Goal: Information Seeking & Learning: Learn about a topic

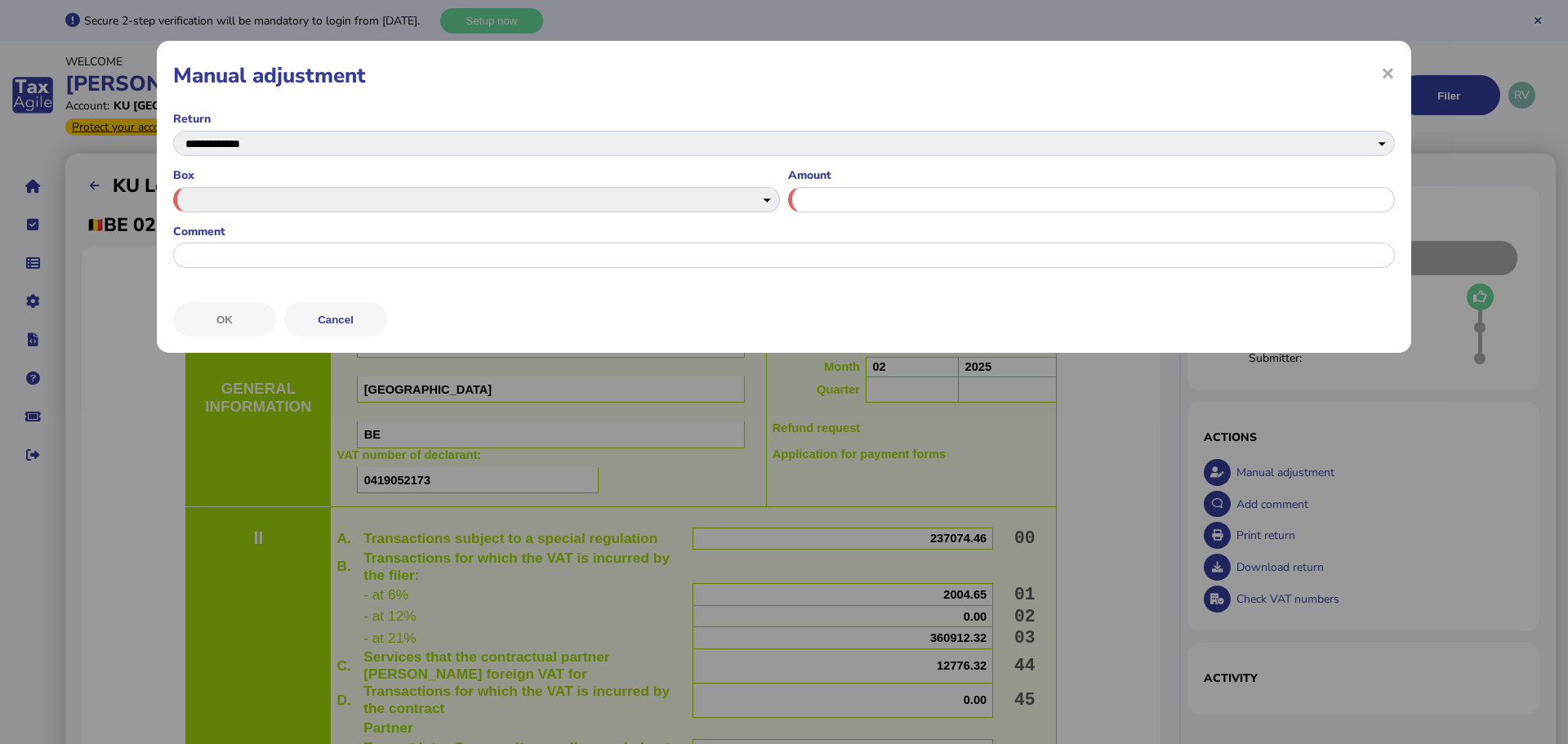
select select "**********"
click at [1384, 71] on span "×" at bounding box center [1389, 72] width 14 height 31
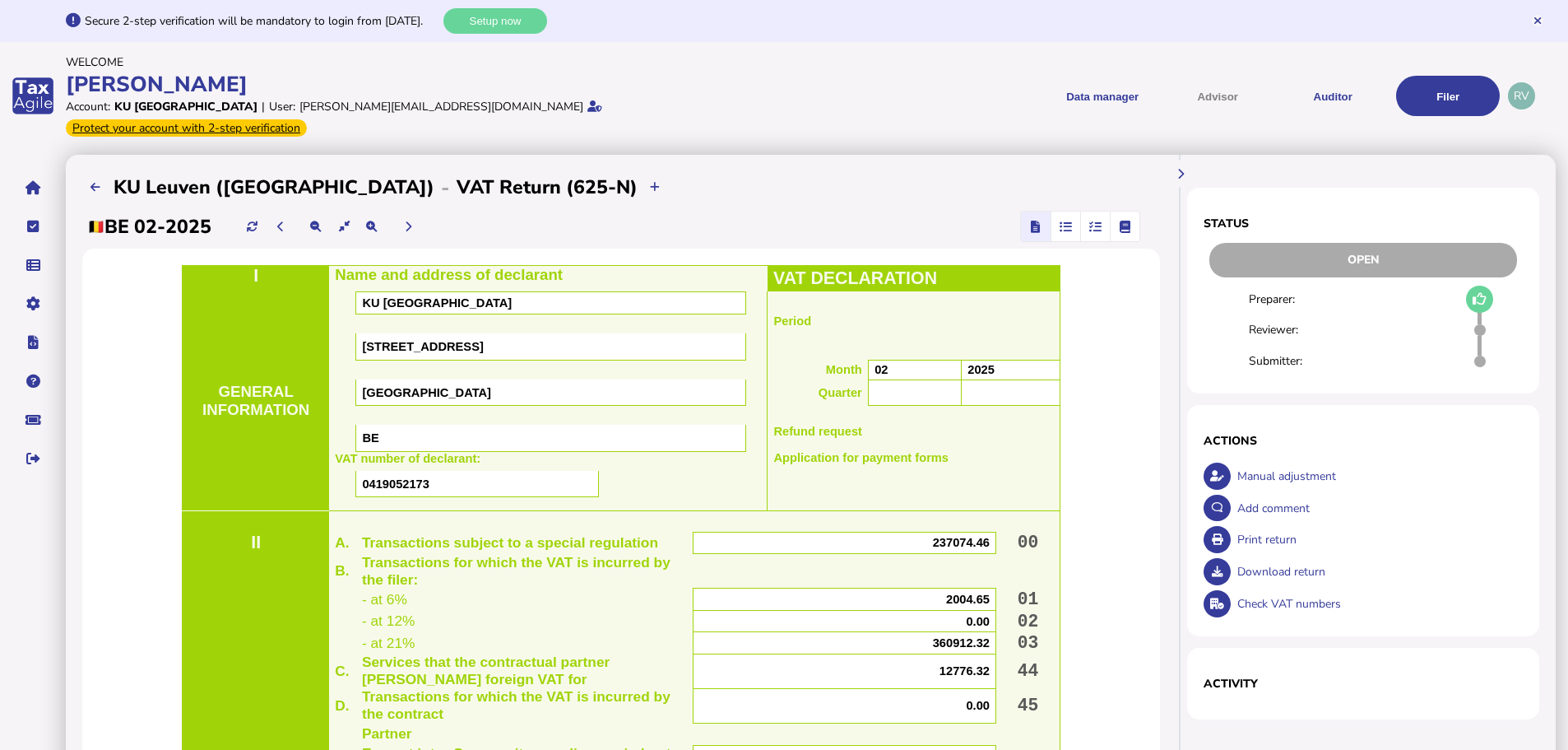
click at [1290, 556] on div "Download return" at bounding box center [1377, 572] width 291 height 32
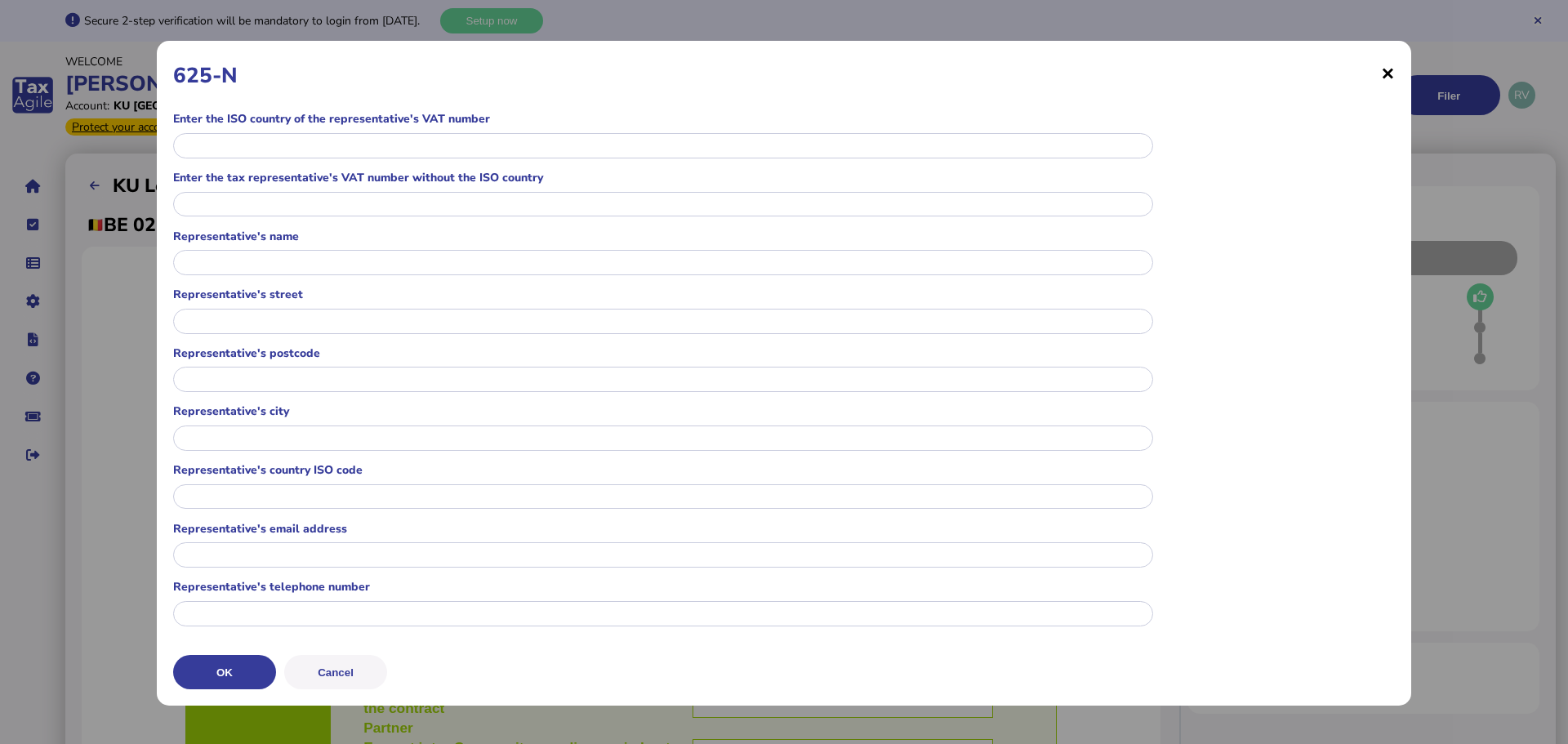
click at [1381, 74] on span "×" at bounding box center [1389, 72] width 14 height 31
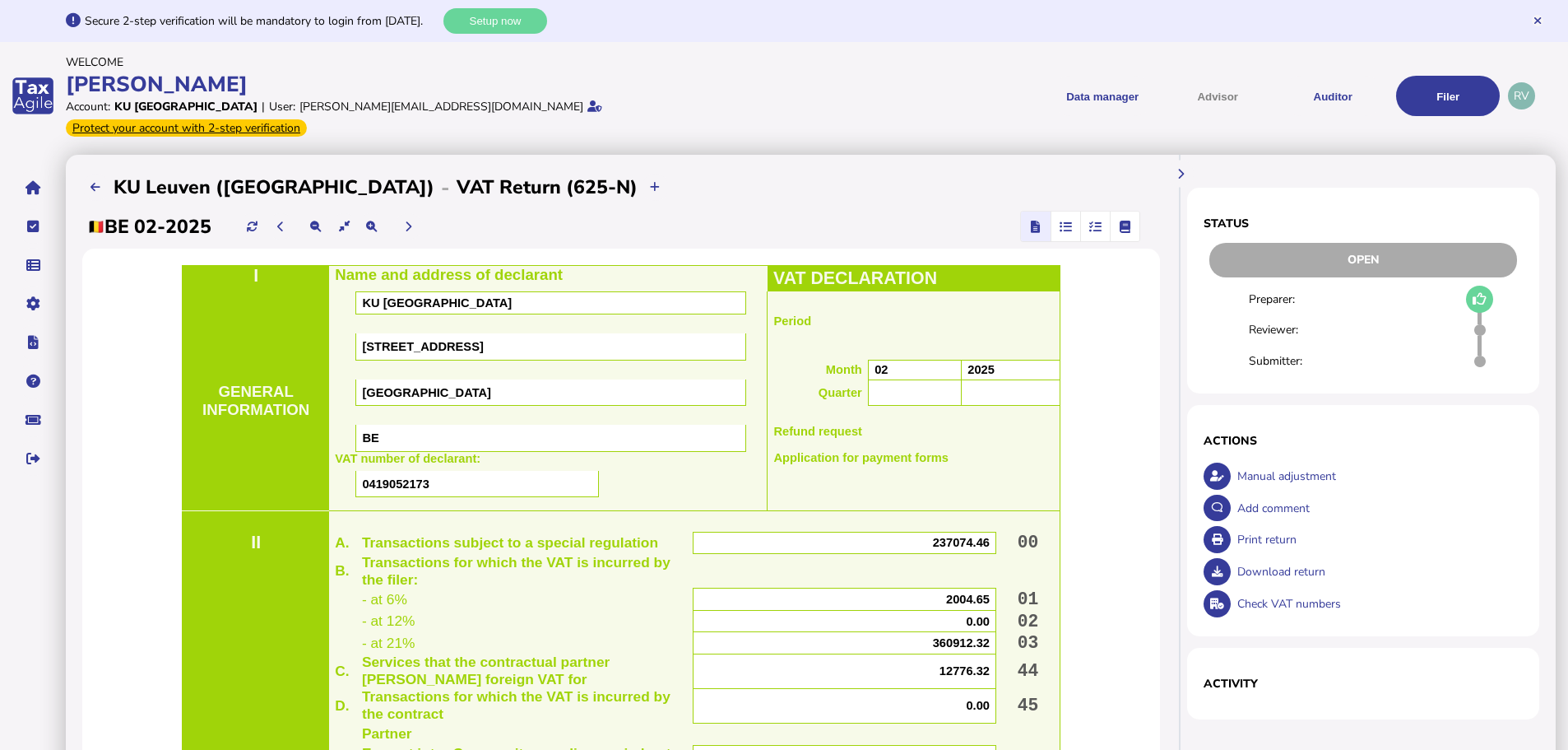
click at [1279, 556] on div "Download return" at bounding box center [1377, 572] width 291 height 32
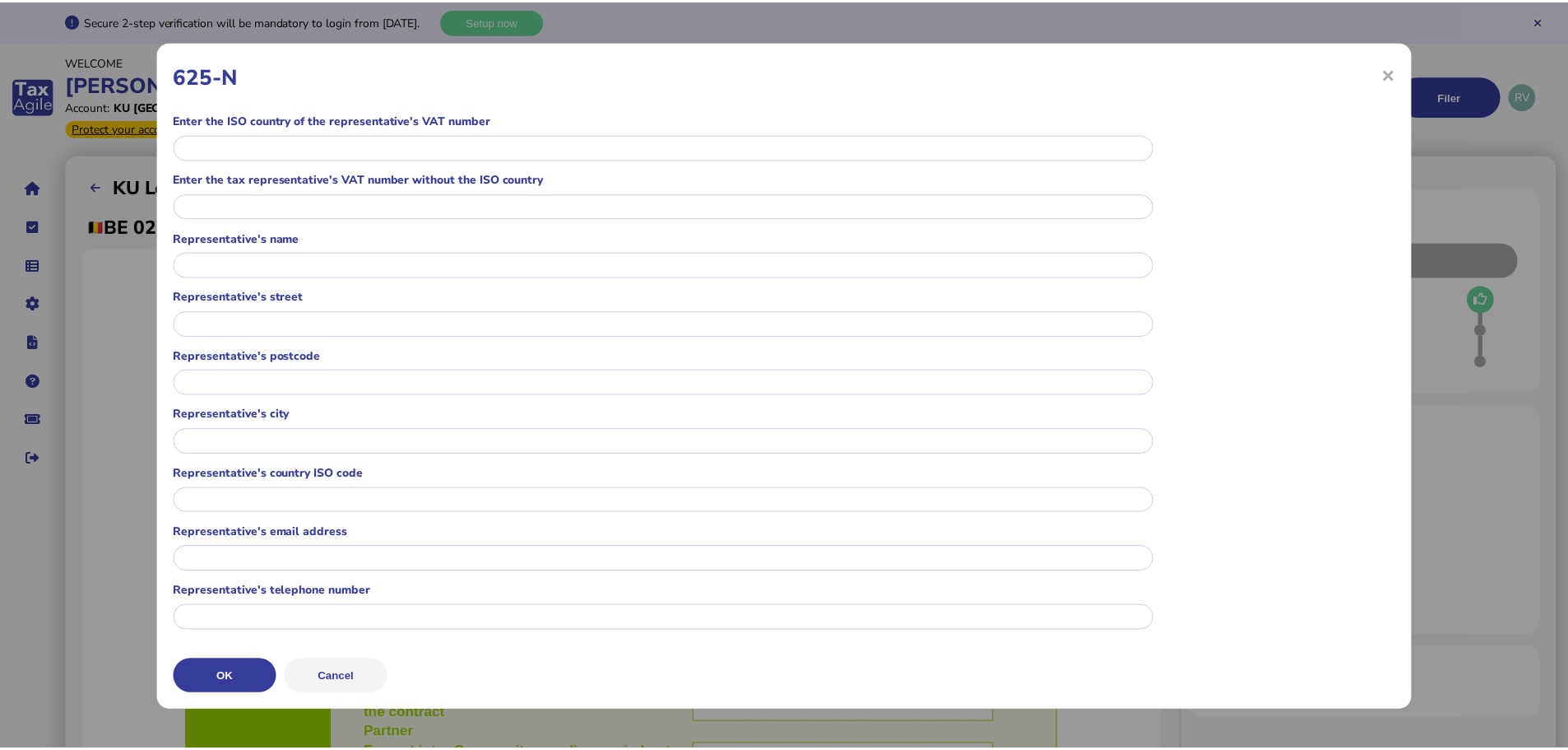
scroll to position [356, 0]
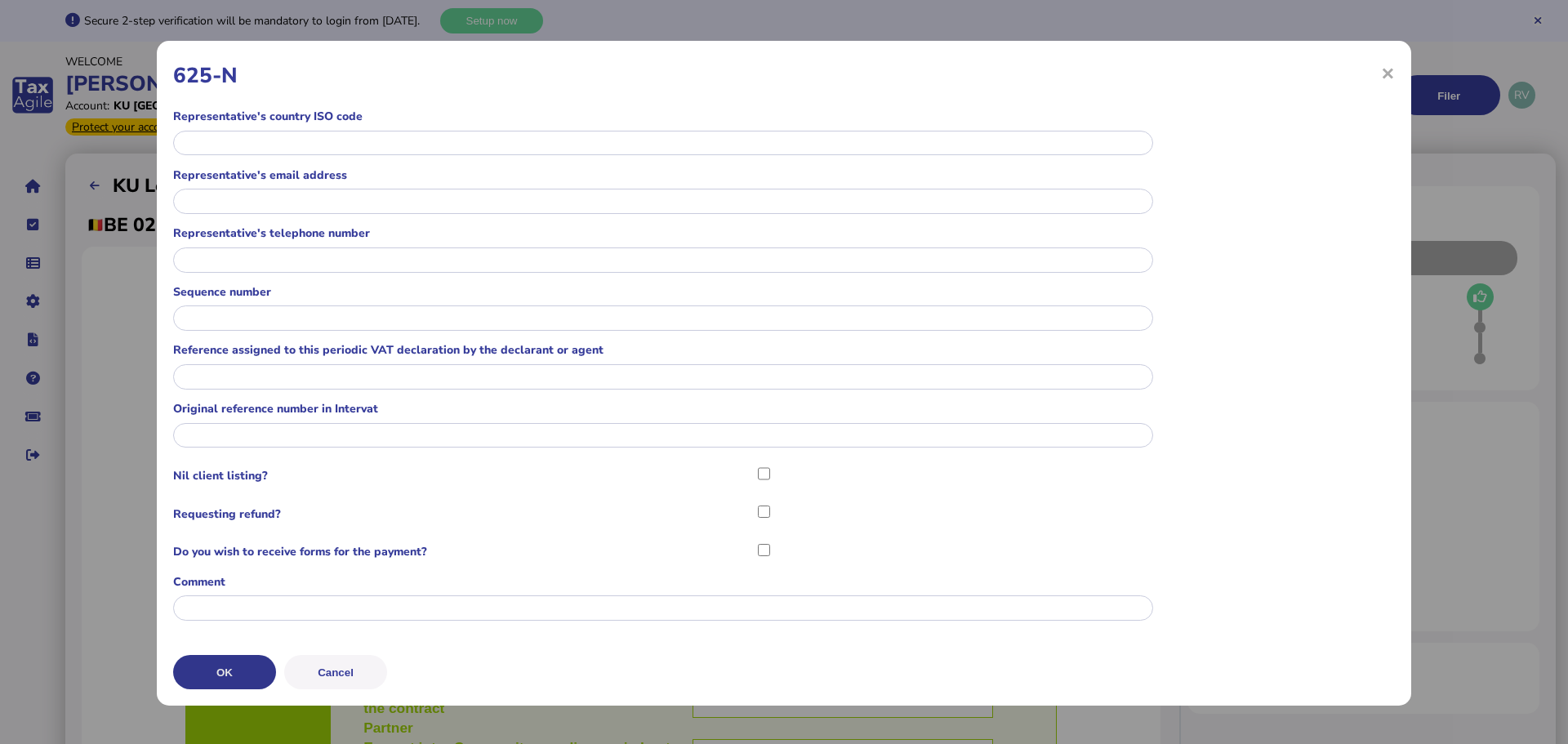
click at [230, 674] on button "OK" at bounding box center [225, 671] width 103 height 35
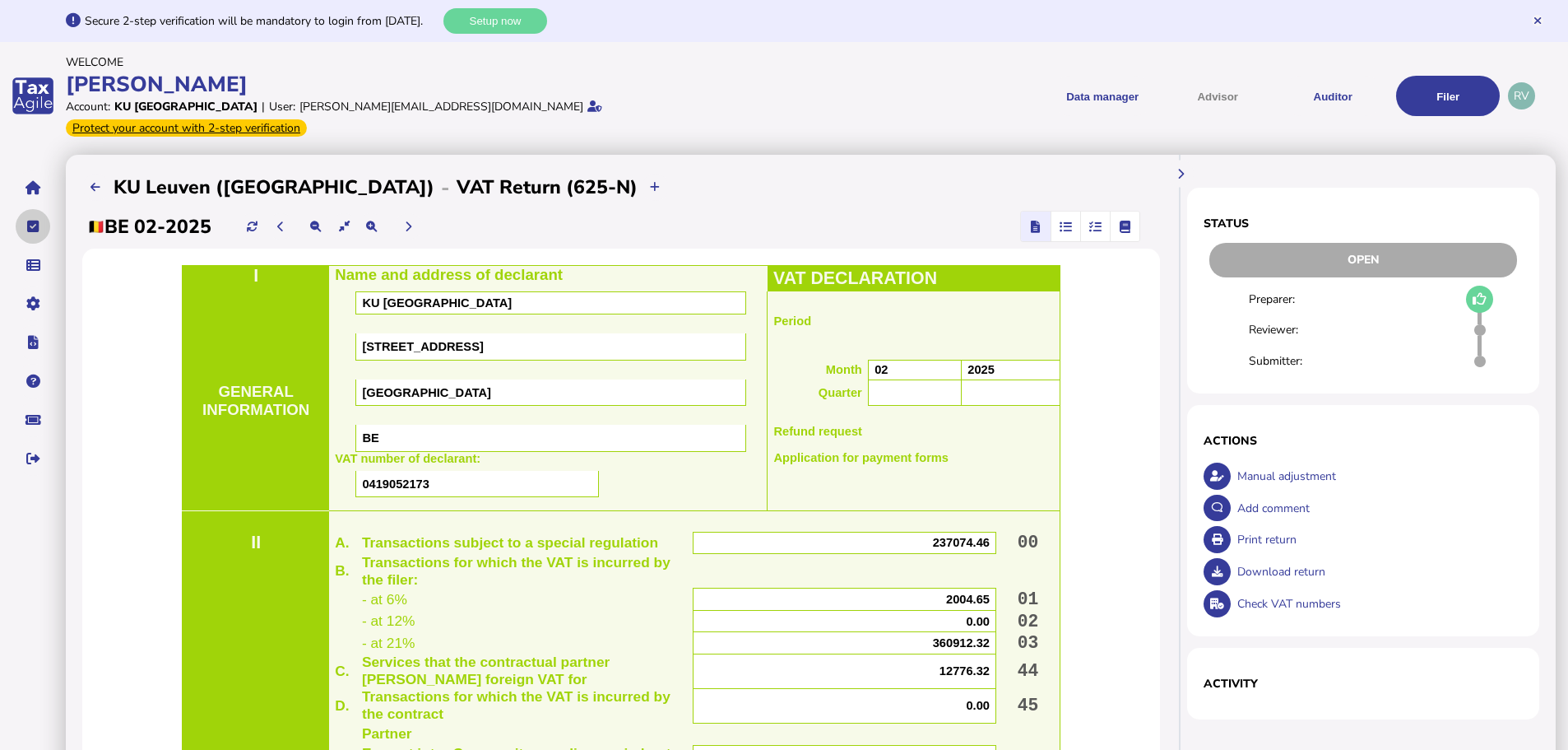
click at [31, 209] on button "navigate application pages" at bounding box center [32, 226] width 35 height 35
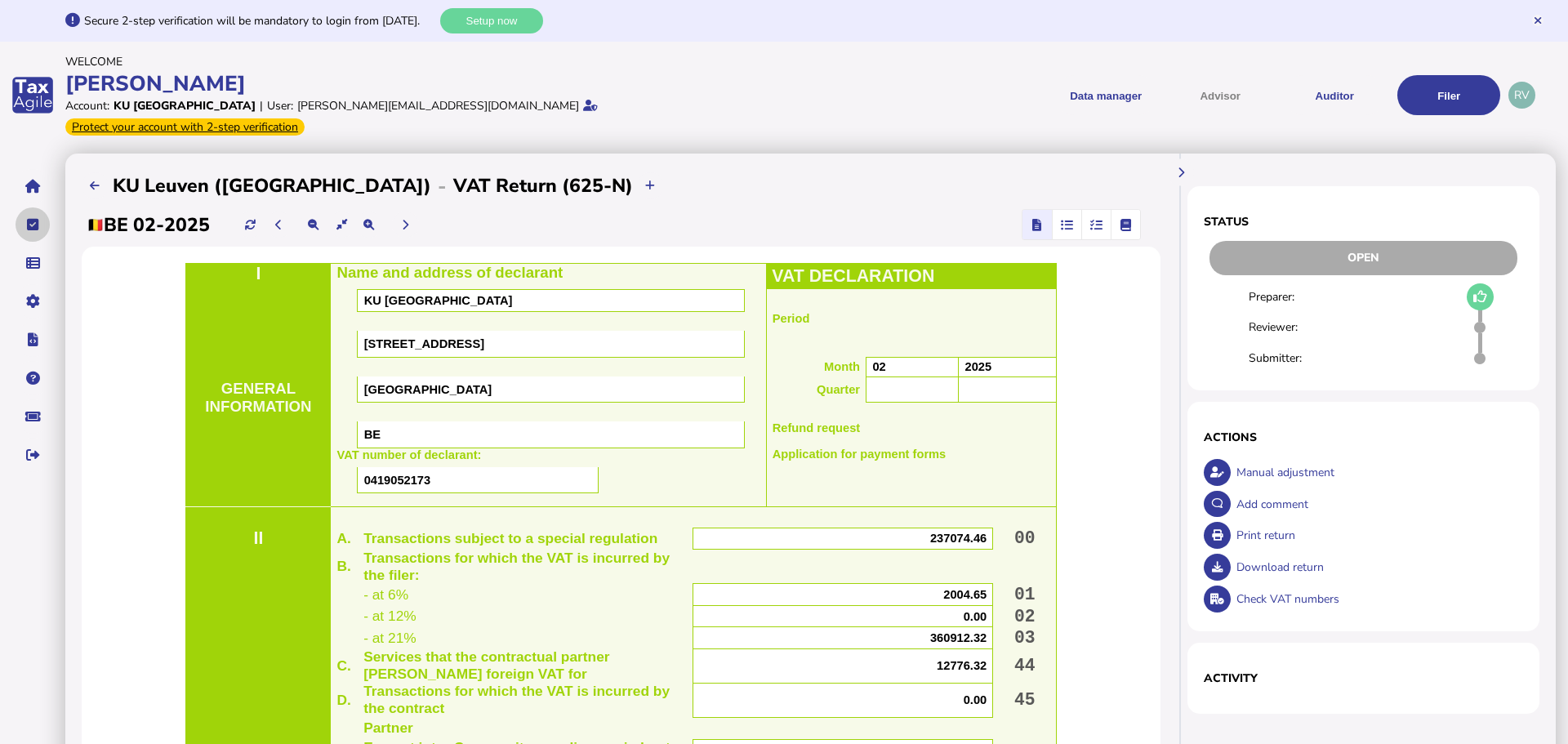
select select "**********"
select select "********"
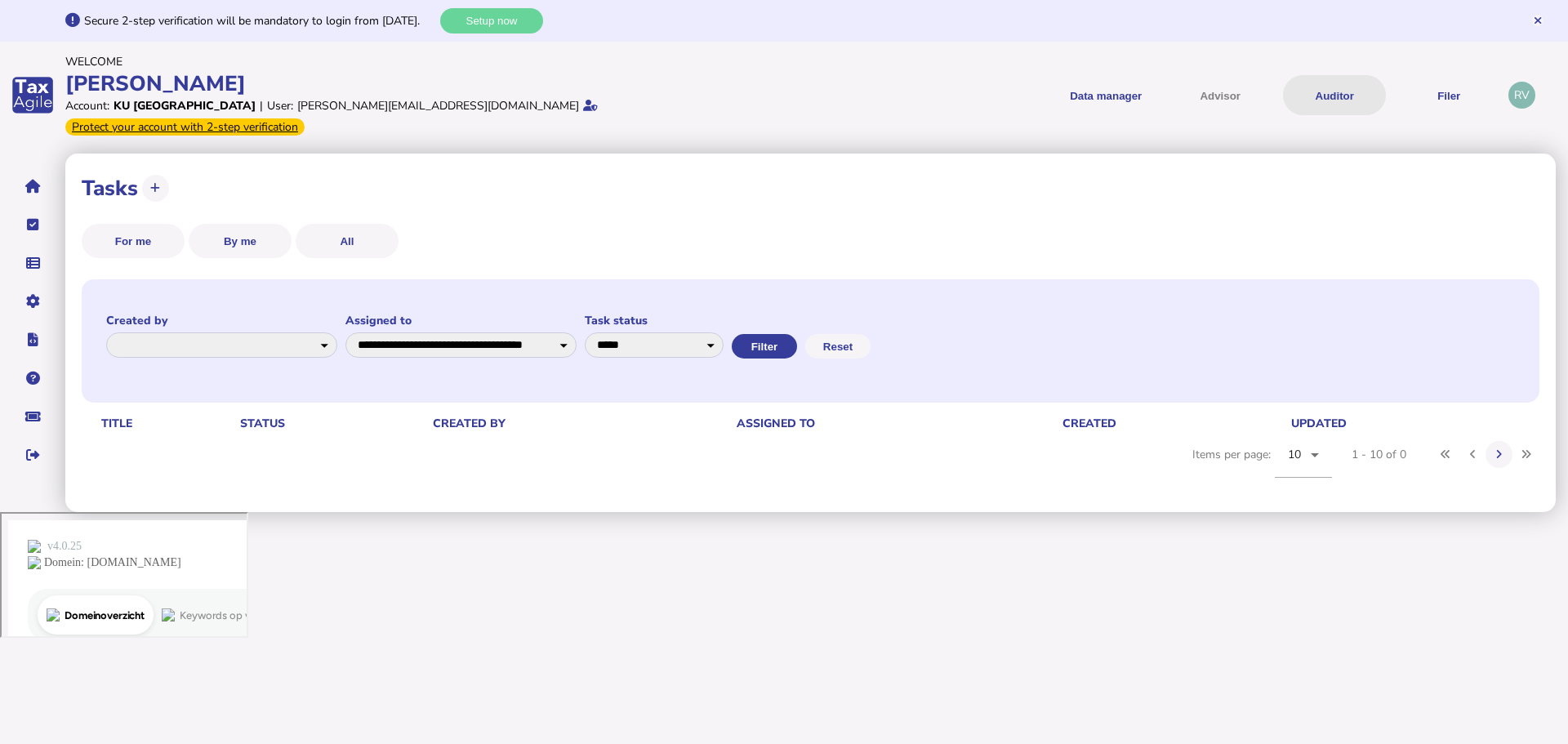
click at [1341, 90] on button "Auditor" at bounding box center [1334, 95] width 103 height 40
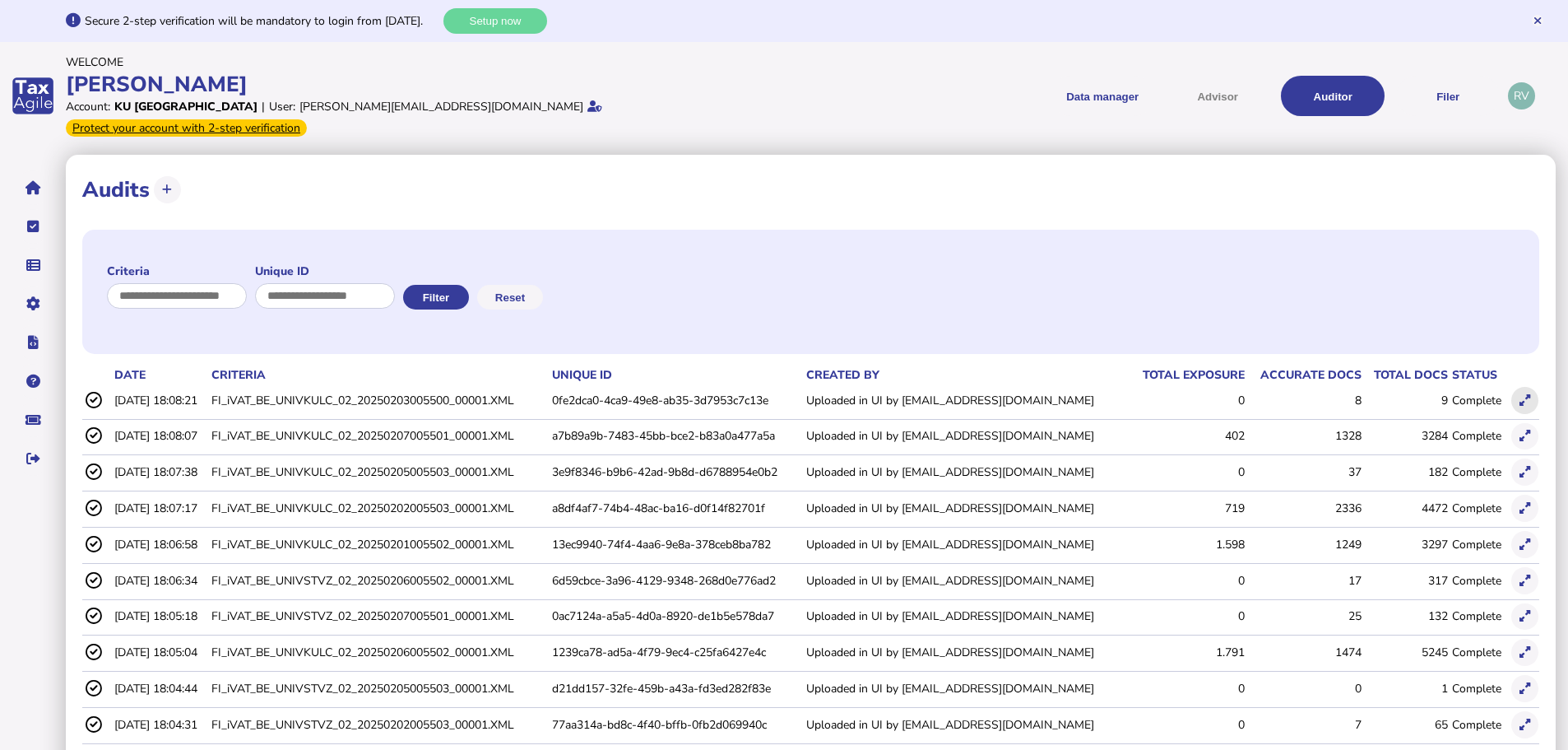
click at [1524, 395] on icon at bounding box center [1524, 400] width 11 height 11
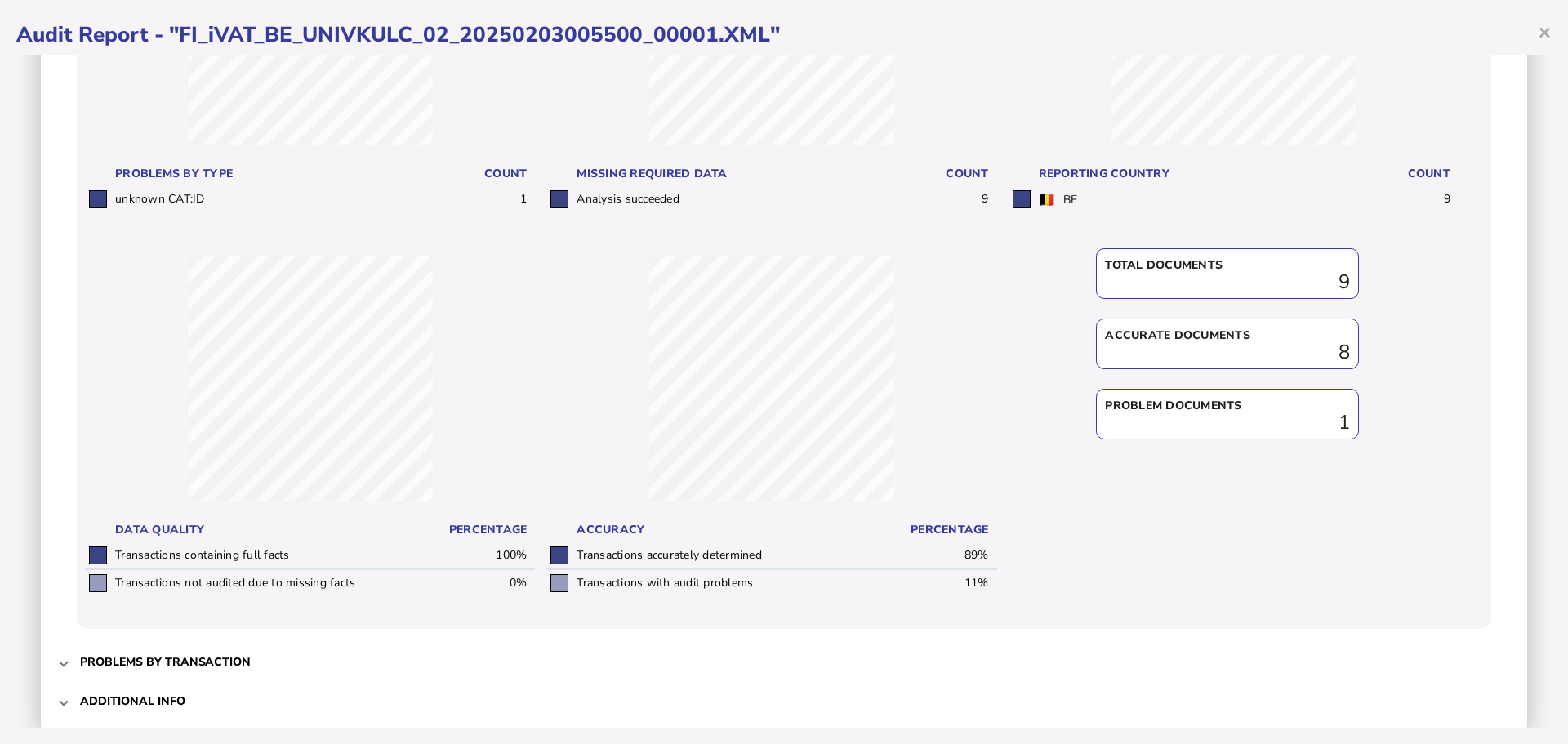
scroll to position [360, 0]
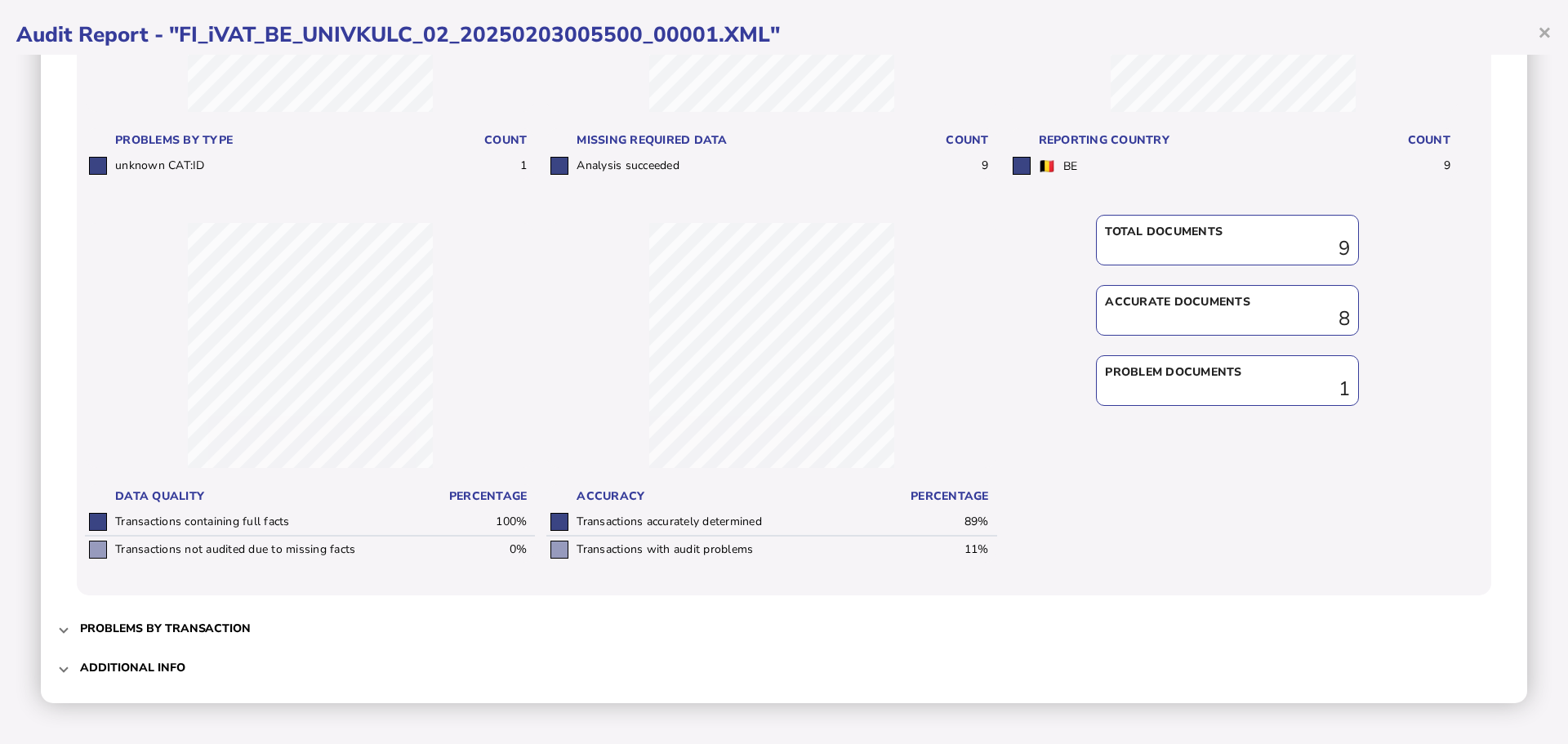
click at [218, 627] on h3 "Problems by transaction" at bounding box center [165, 628] width 171 height 15
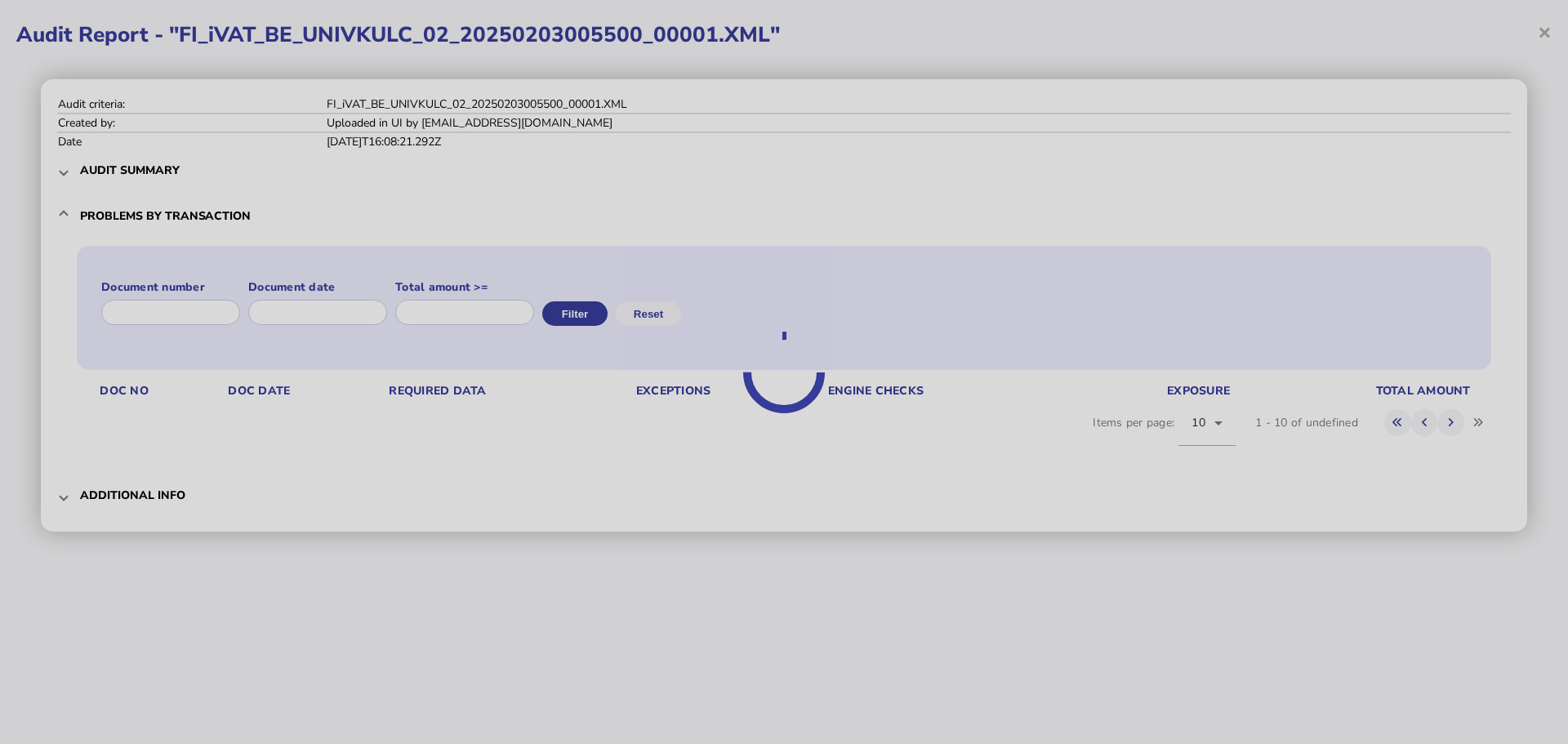
scroll to position [0, 0]
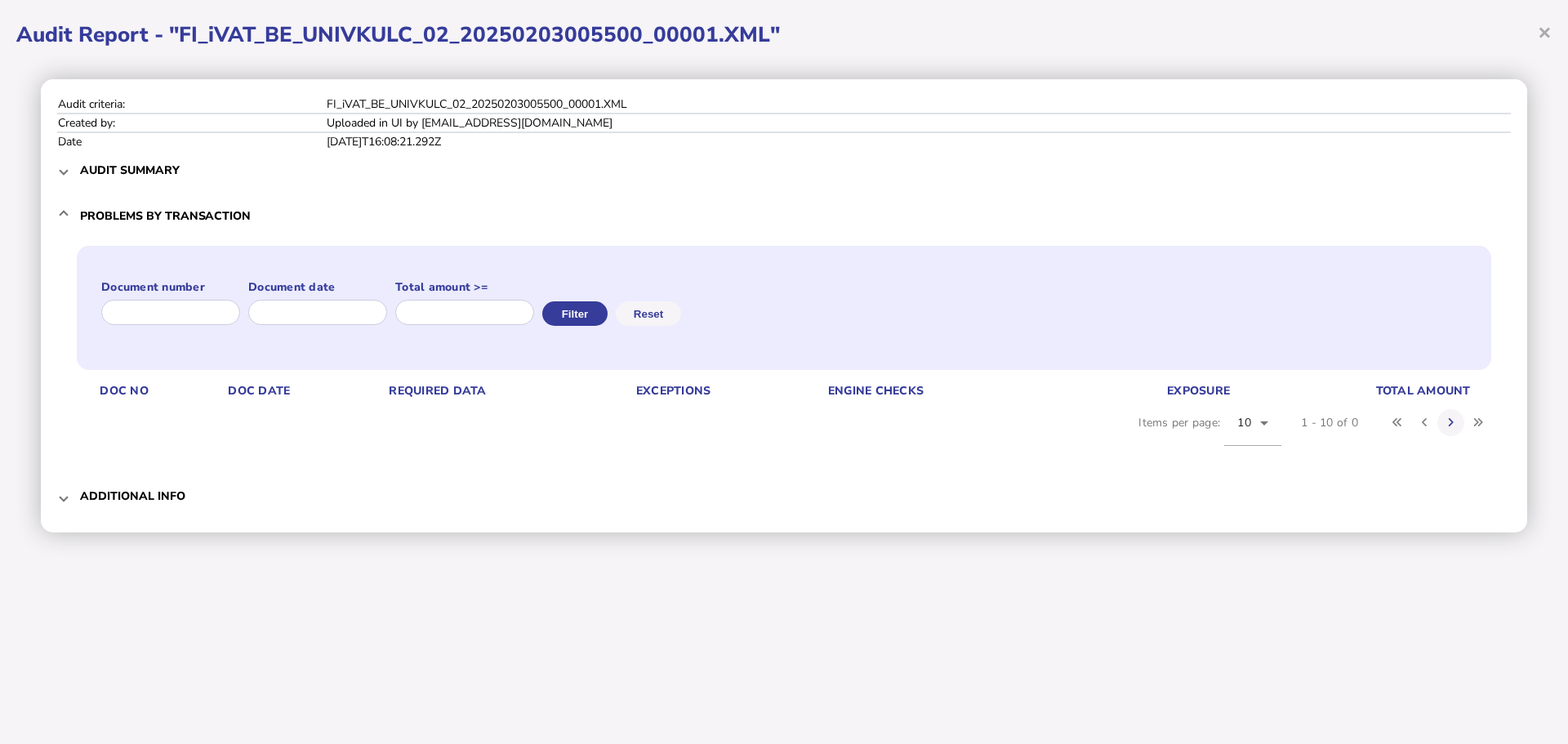
click at [141, 502] on h3 "Additional info" at bounding box center [132, 495] width 106 height 15
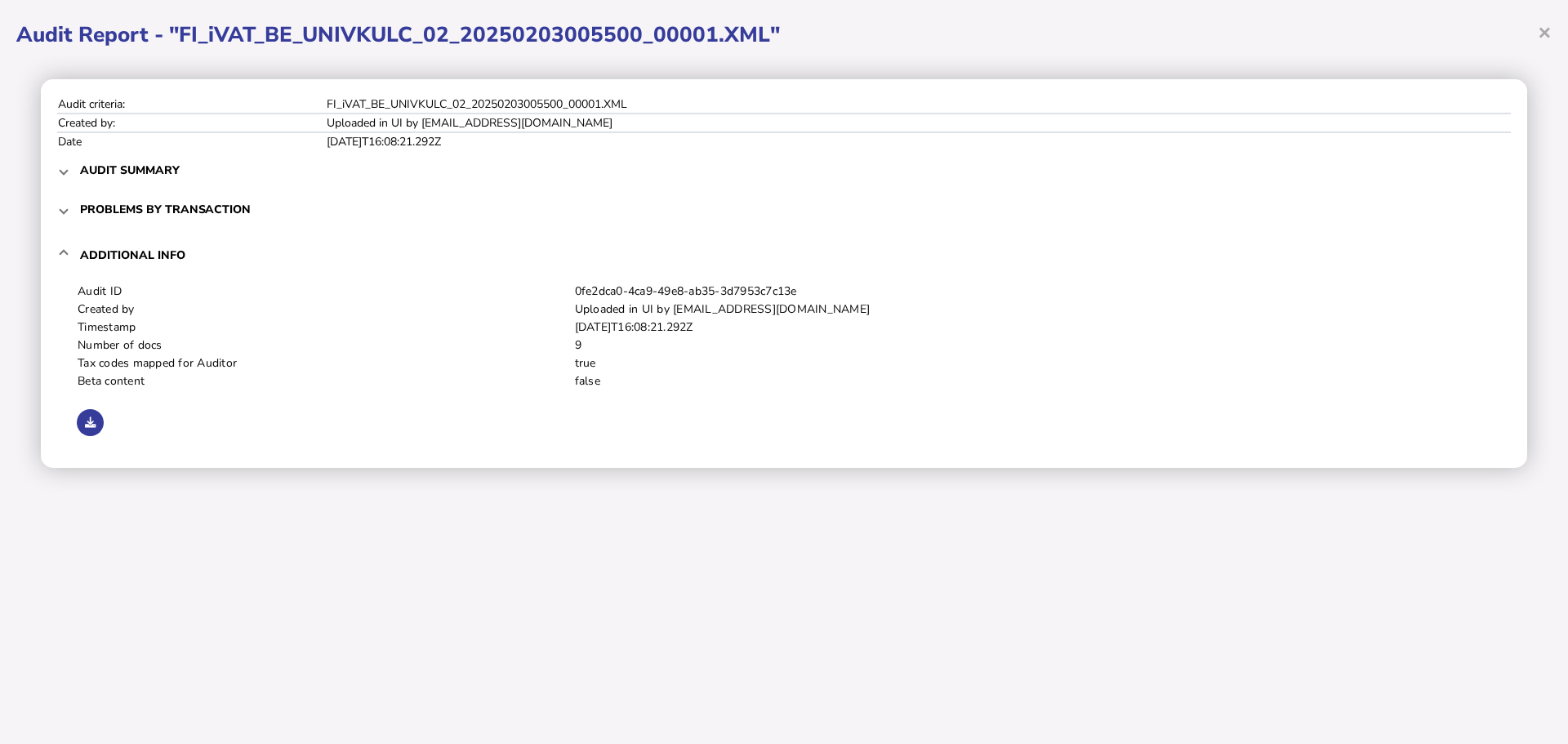
click at [1554, 29] on div "× Audit Report - "FI_iVAT_BE_UNIVKULC_02_20250203005500_00001.XML" Audit criter…" at bounding box center [784, 372] width 1568 height 744
click at [1545, 34] on span "×" at bounding box center [1545, 31] width 14 height 31
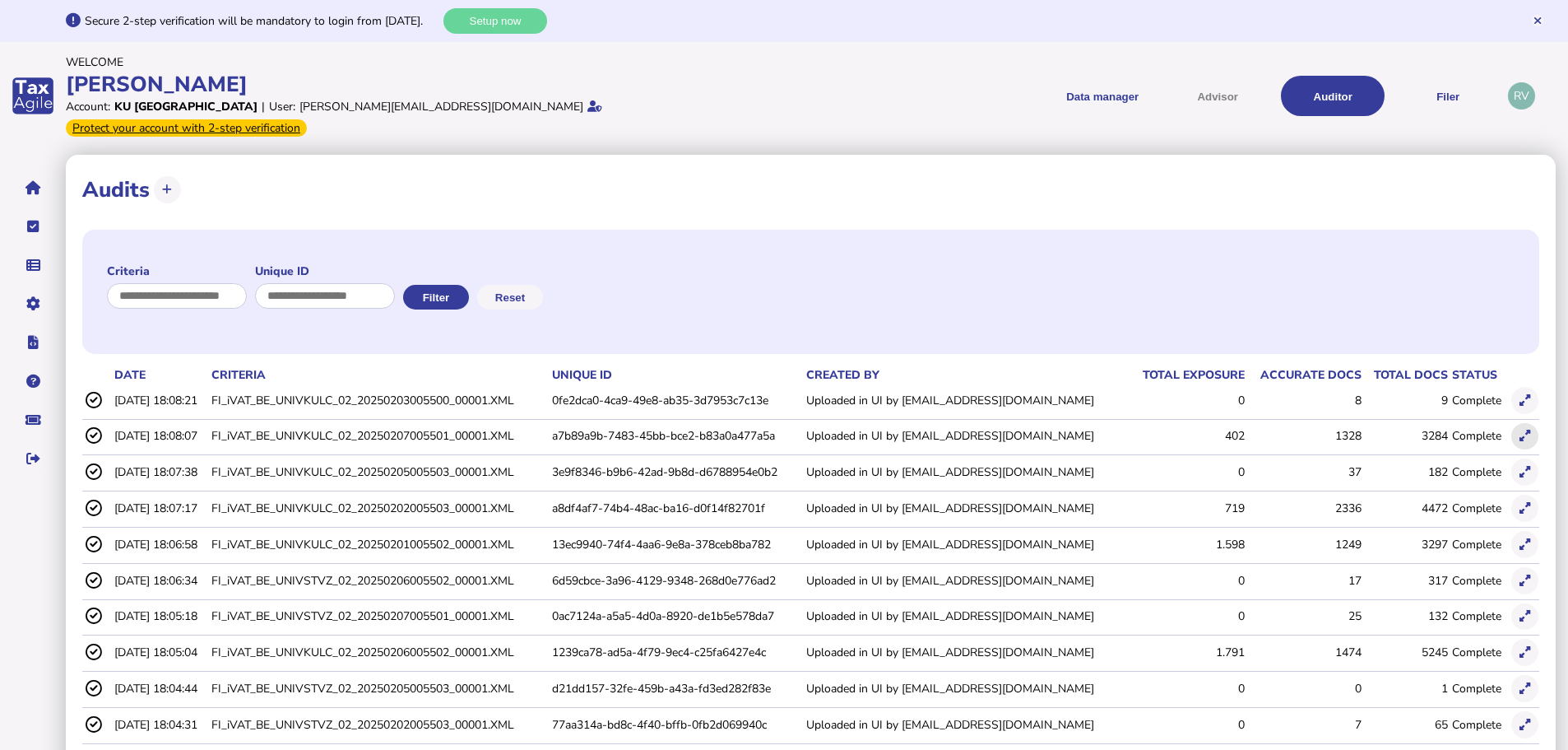
click at [1519, 430] on icon at bounding box center [1524, 436] width 11 height 11
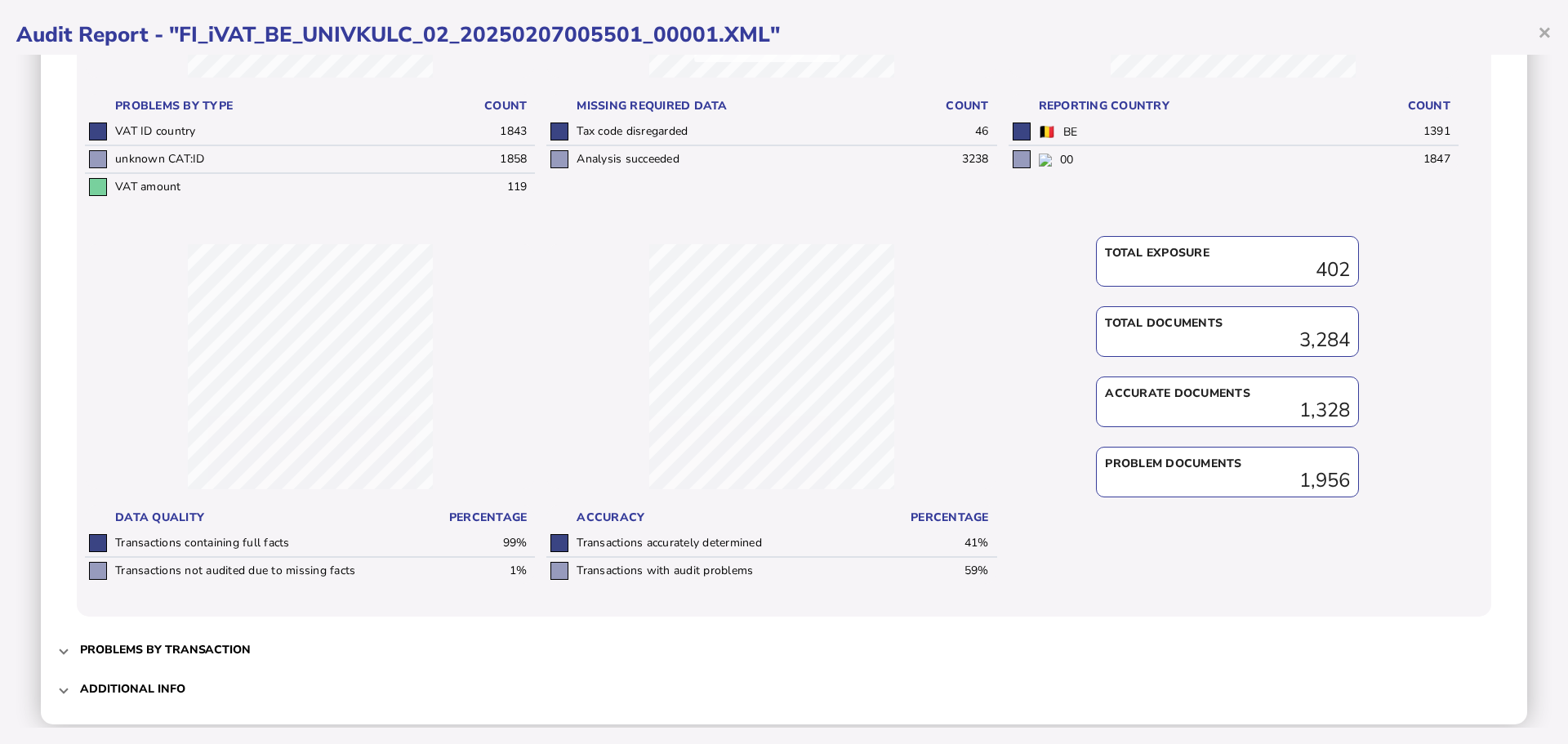
scroll to position [416, 0]
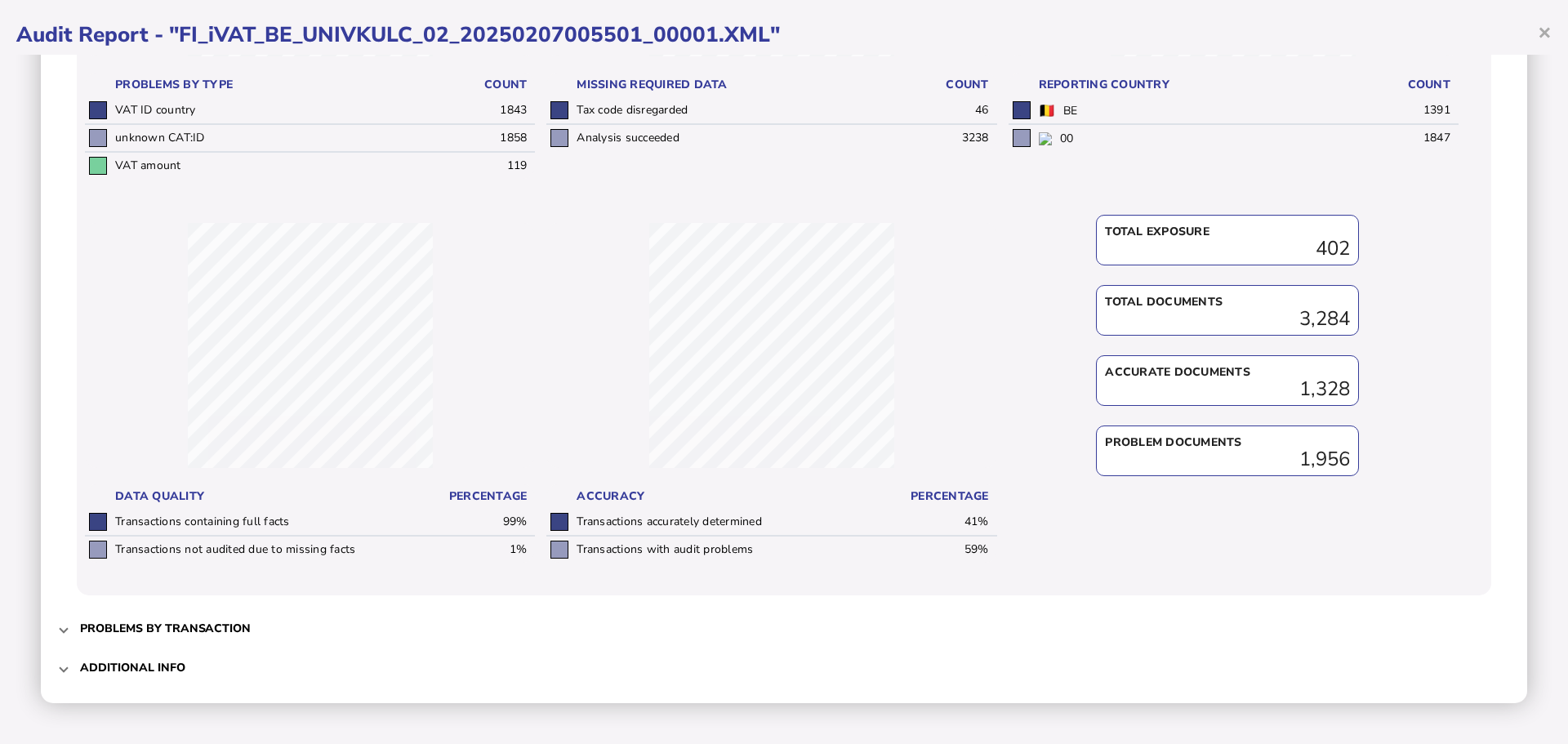
click at [219, 630] on h3 "Problems by transaction" at bounding box center [165, 628] width 171 height 15
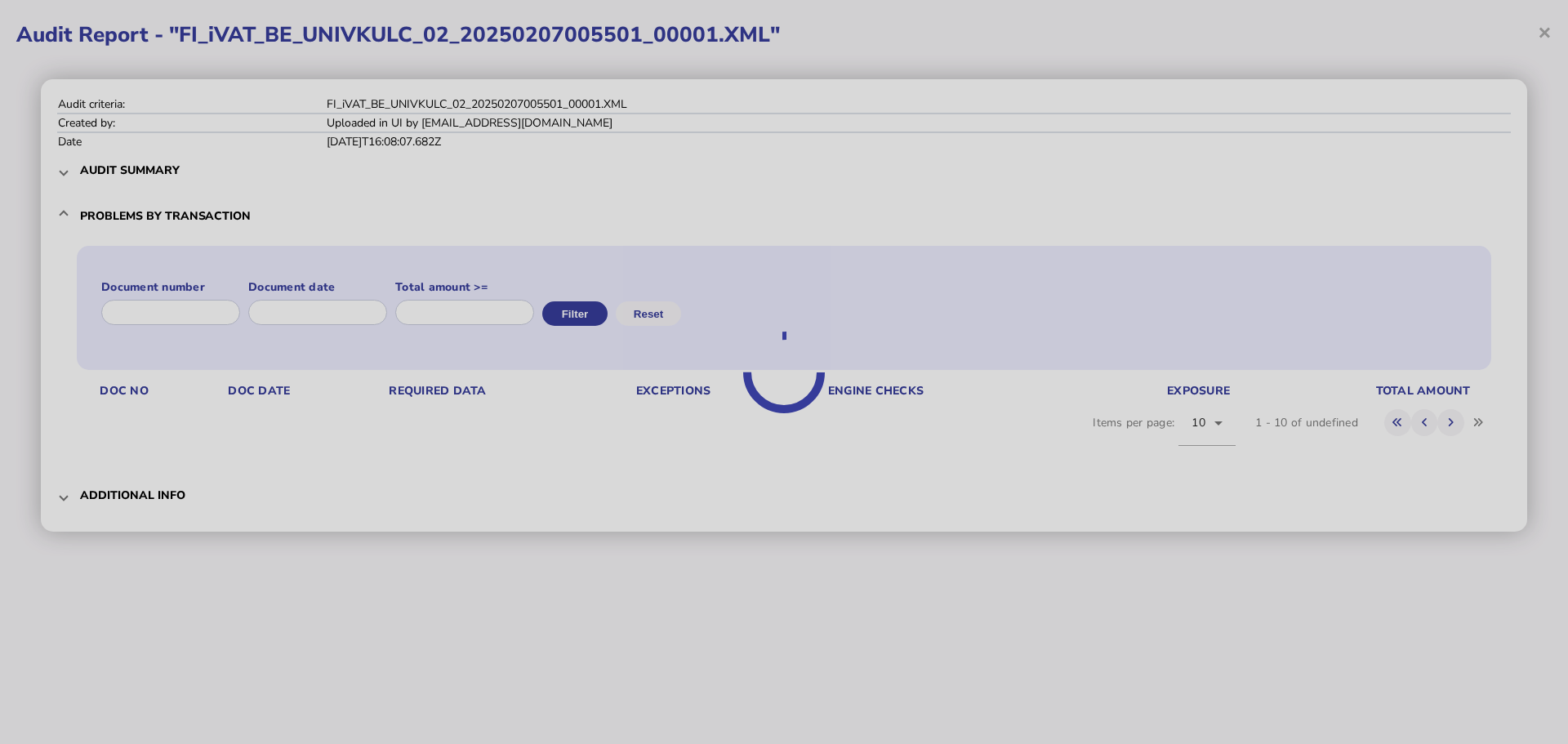
scroll to position [0, 0]
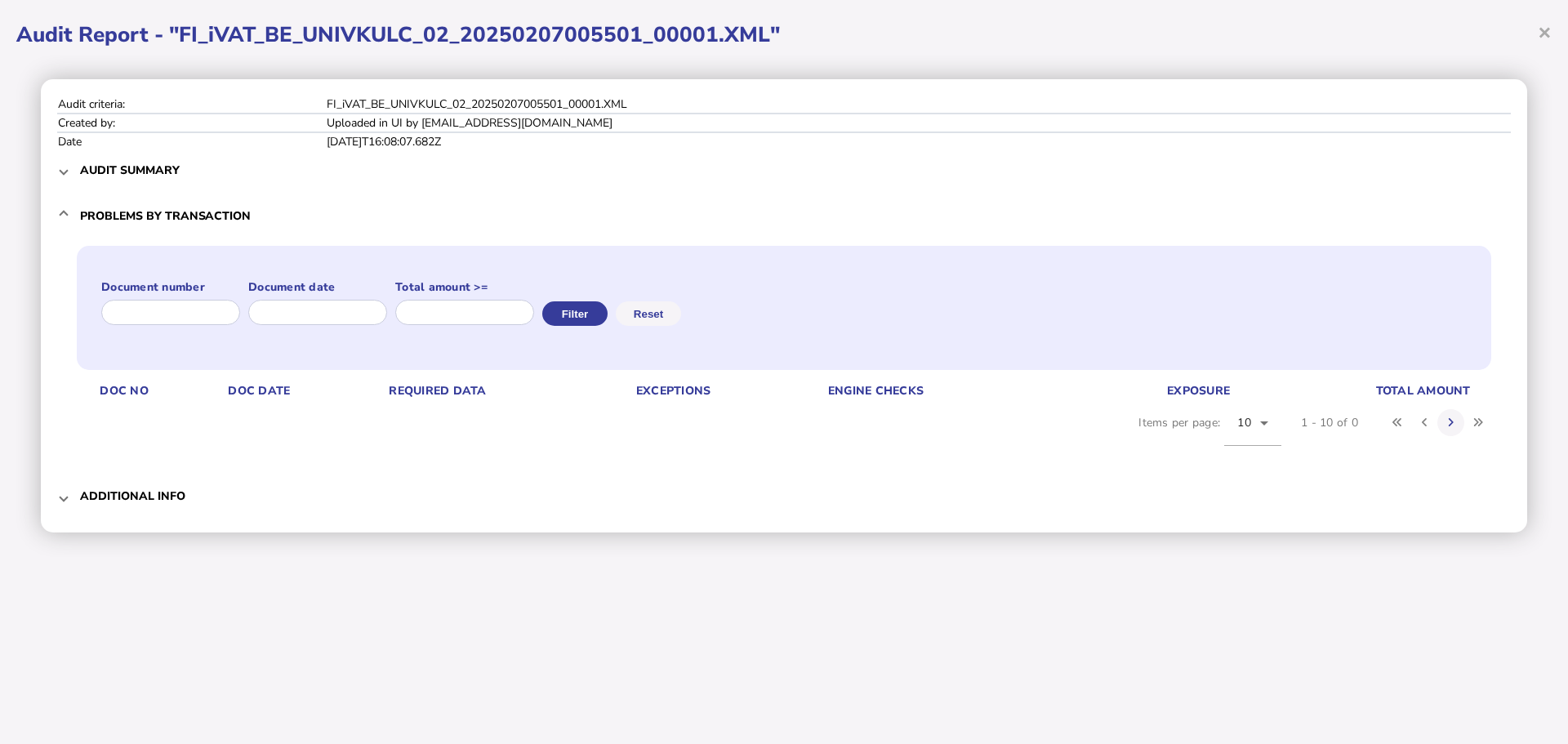
click at [59, 218] on mat-expansion-panel-header "Problems by transaction" at bounding box center [784, 215] width 1454 height 52
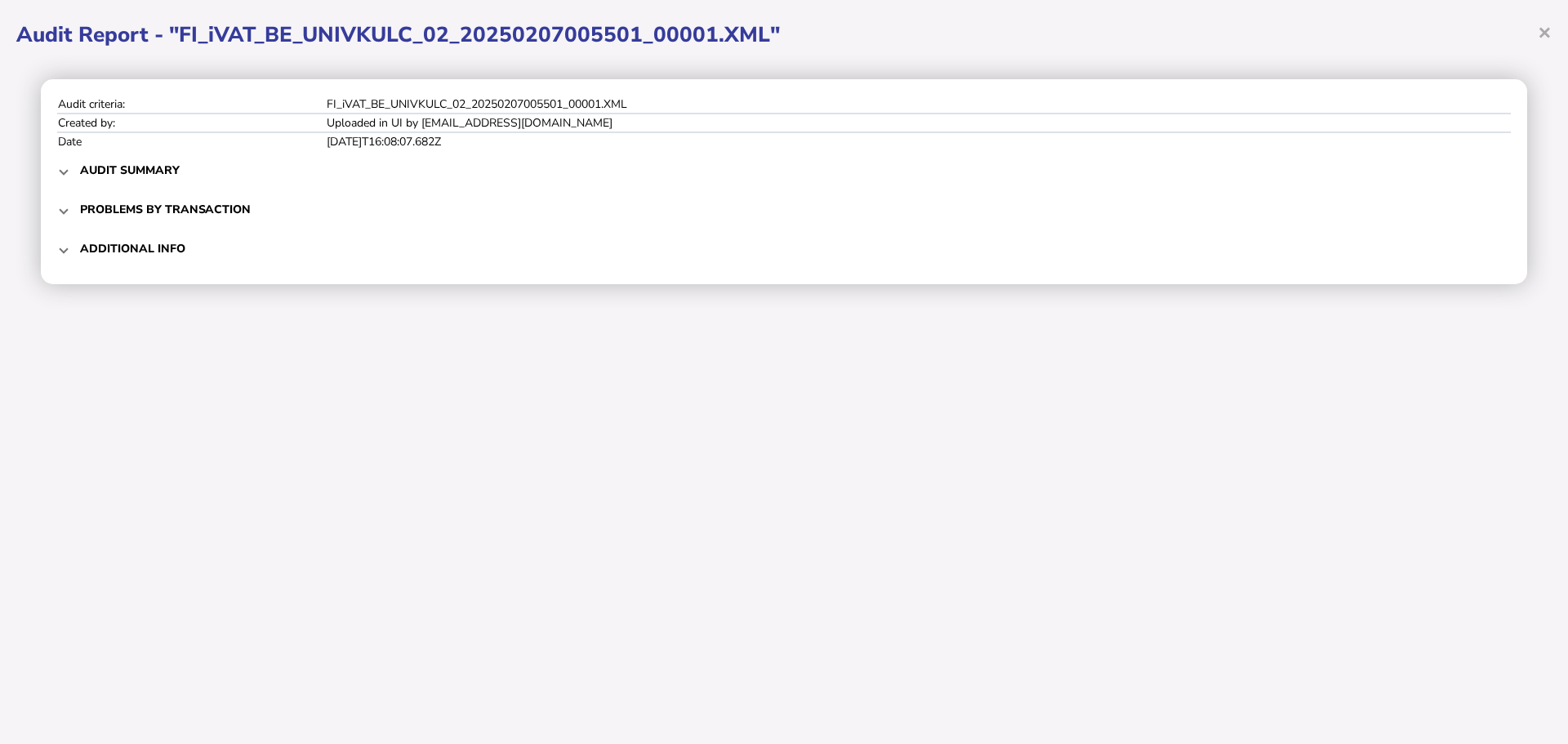
click at [106, 164] on h3 "Audit summary" at bounding box center [130, 170] width 99 height 15
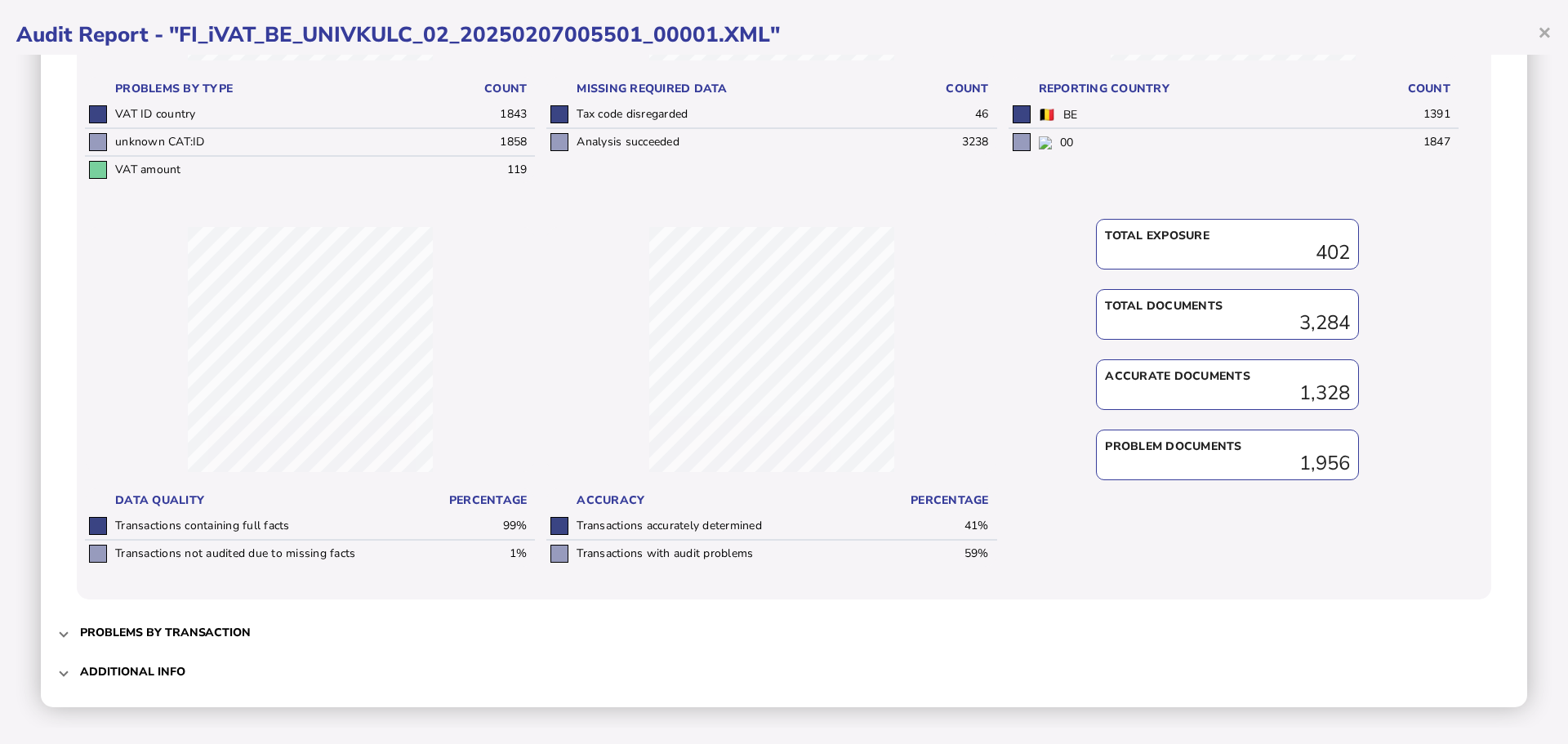
scroll to position [416, 0]
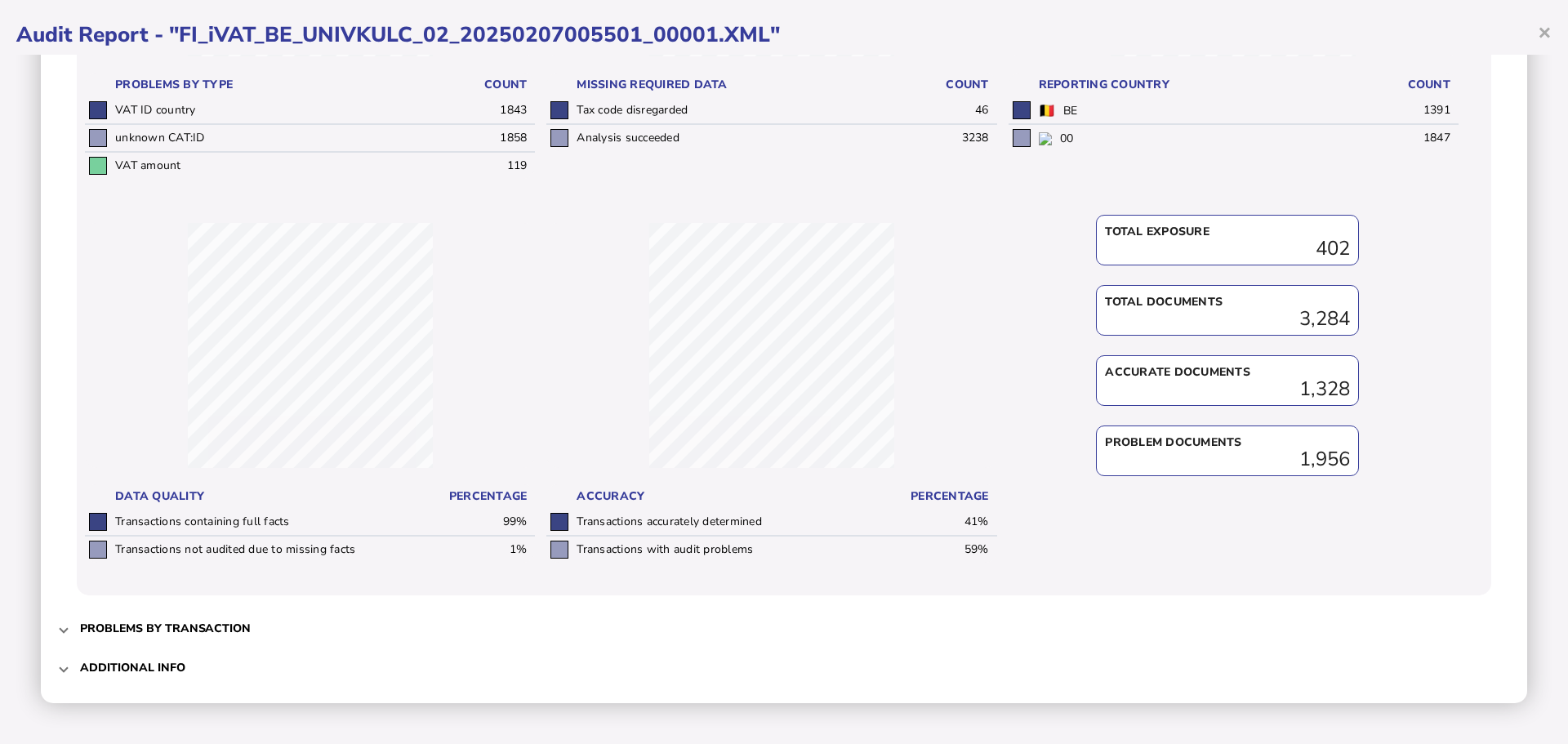
click at [68, 665] on mat-expansion-panel-header "Additional info" at bounding box center [784, 667] width 1454 height 39
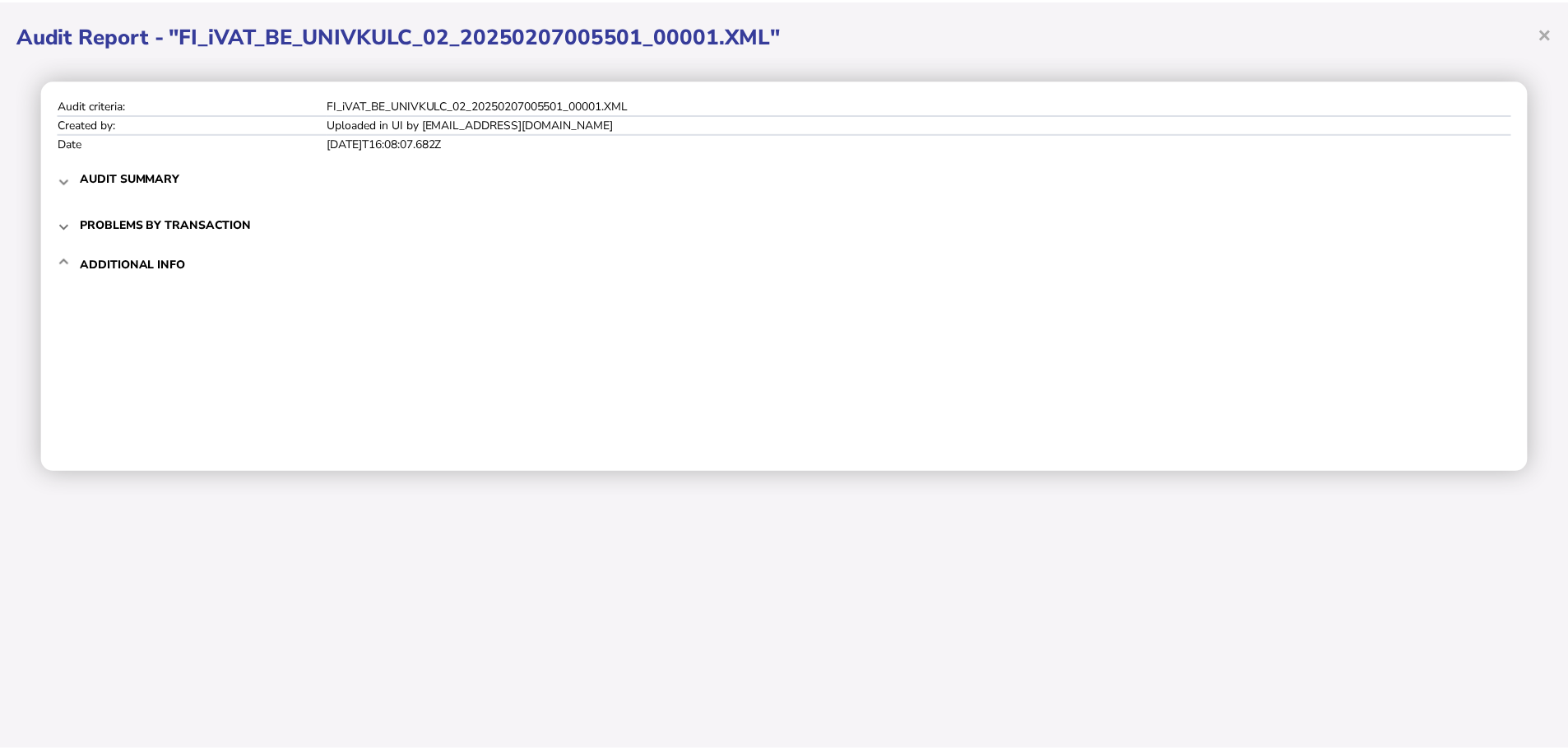
scroll to position [0, 0]
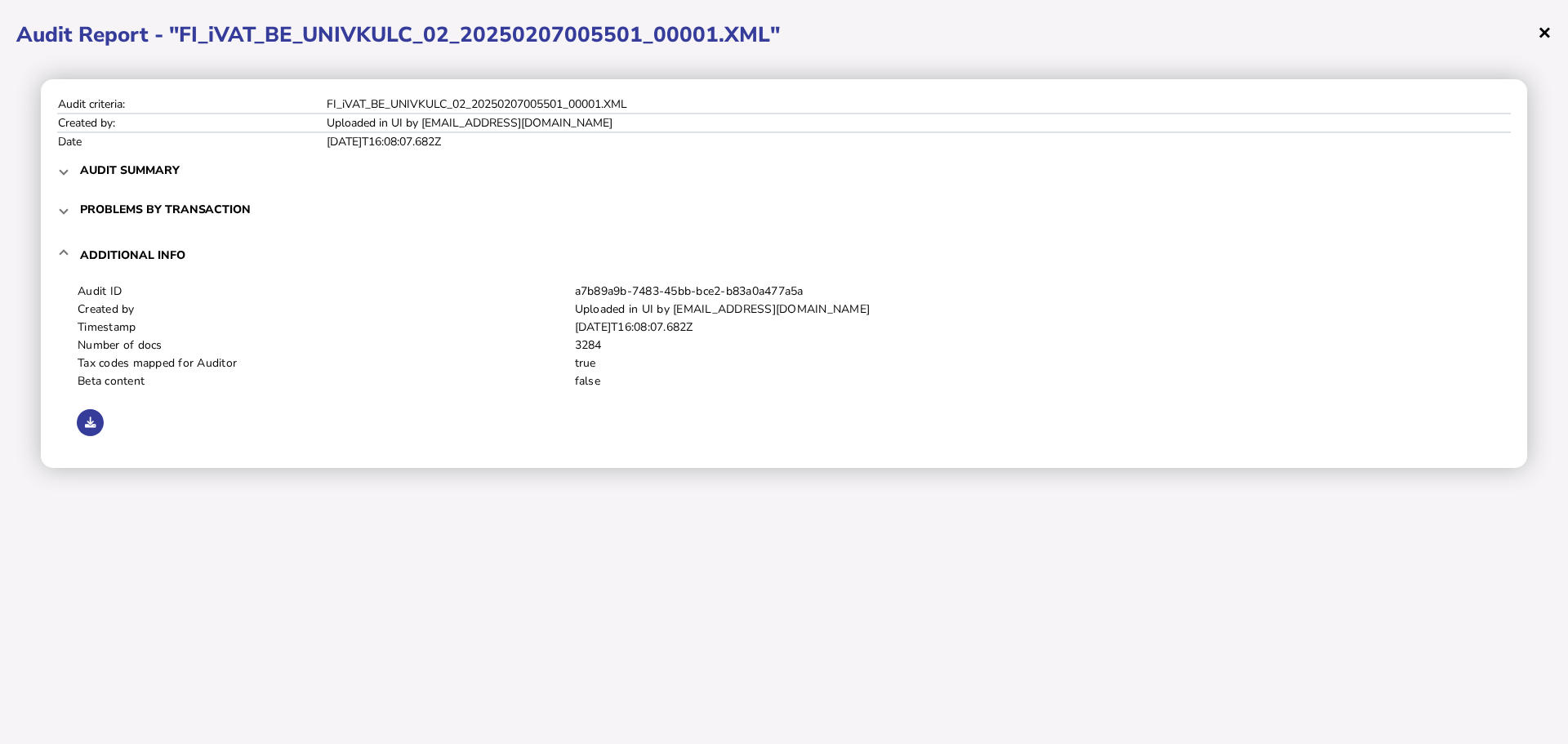
click at [1548, 34] on span "×" at bounding box center [1545, 31] width 14 height 31
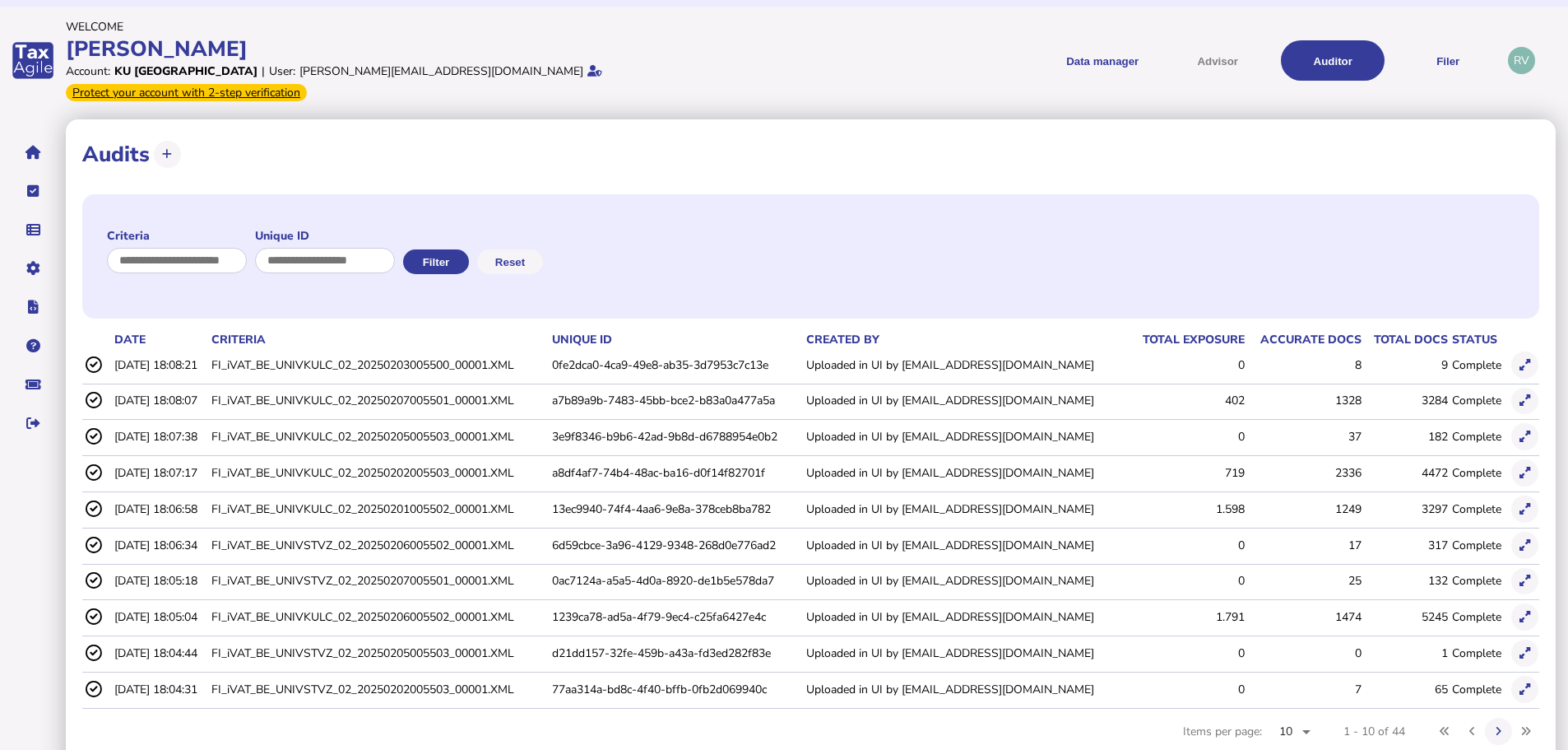
scroll to position [55, 0]
